Goal: Task Accomplishment & Management: Complete application form

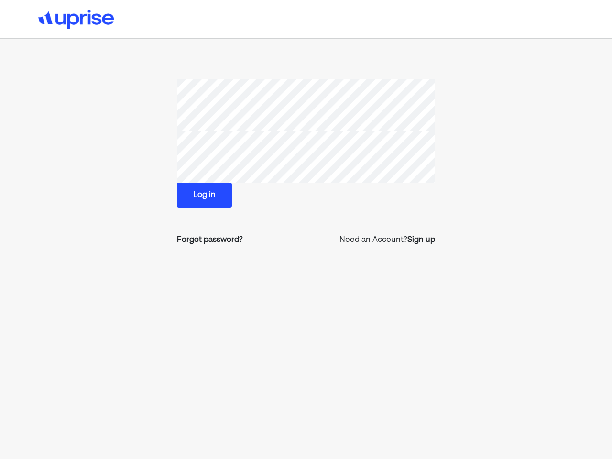
click at [76, 19] on img at bounding box center [76, 19] width 76 height 19
click at [204, 195] on button "Log in" at bounding box center [204, 195] width 55 height 25
click at [209, 240] on div "Forgot password?" at bounding box center [210, 239] width 66 height 11
click at [421, 240] on div "Sign up" at bounding box center [421, 239] width 28 height 11
click at [76, 19] on img at bounding box center [76, 19] width 76 height 19
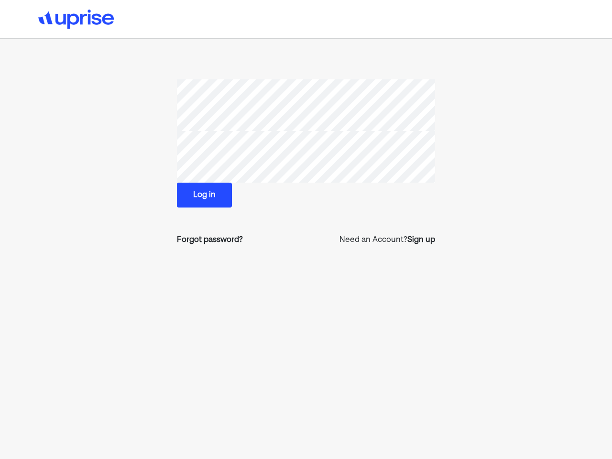
click at [204, 195] on button "Log in" at bounding box center [204, 195] width 55 height 25
click at [209, 240] on div "Forgot password?" at bounding box center [210, 239] width 66 height 11
click at [421, 240] on div "Sign up" at bounding box center [421, 239] width 28 height 11
